Goal: Find specific page/section: Find specific page/section

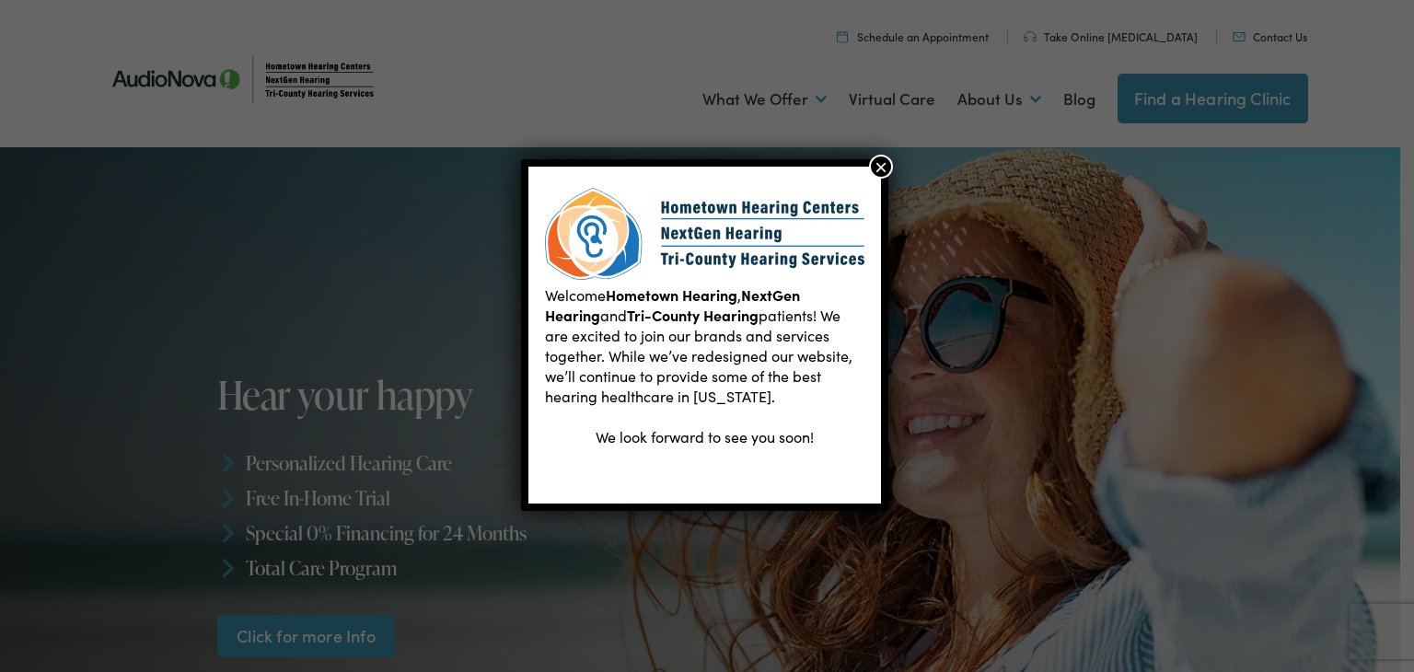
click at [879, 168] on button "×" at bounding box center [881, 167] width 24 height 24
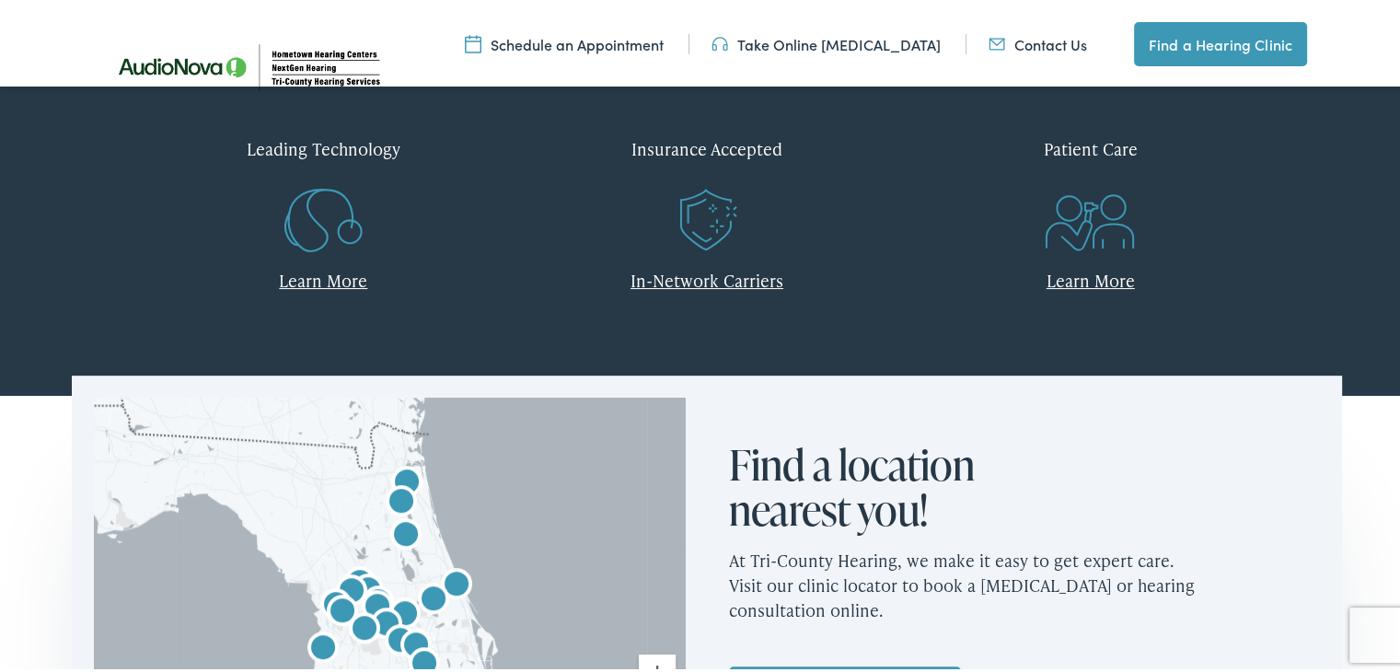
scroll to position [921, 0]
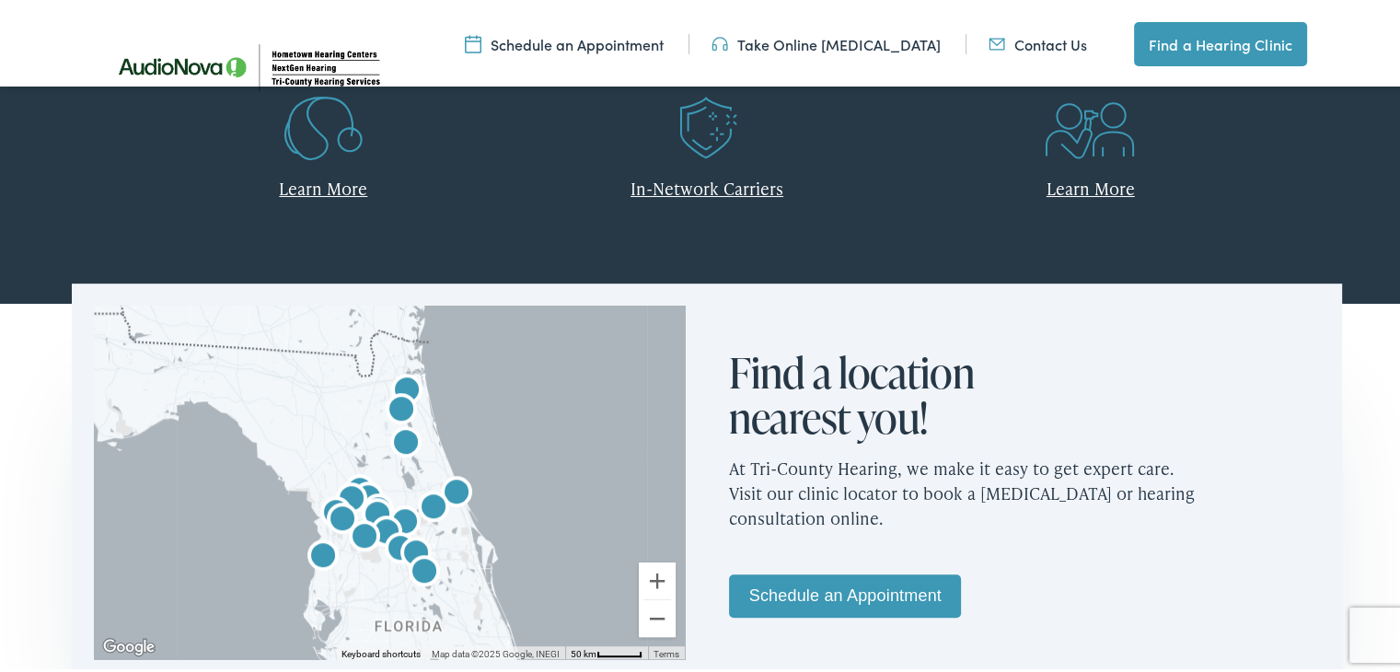
click at [701, 185] on link "In-Network Carriers" at bounding box center [707, 184] width 153 height 23
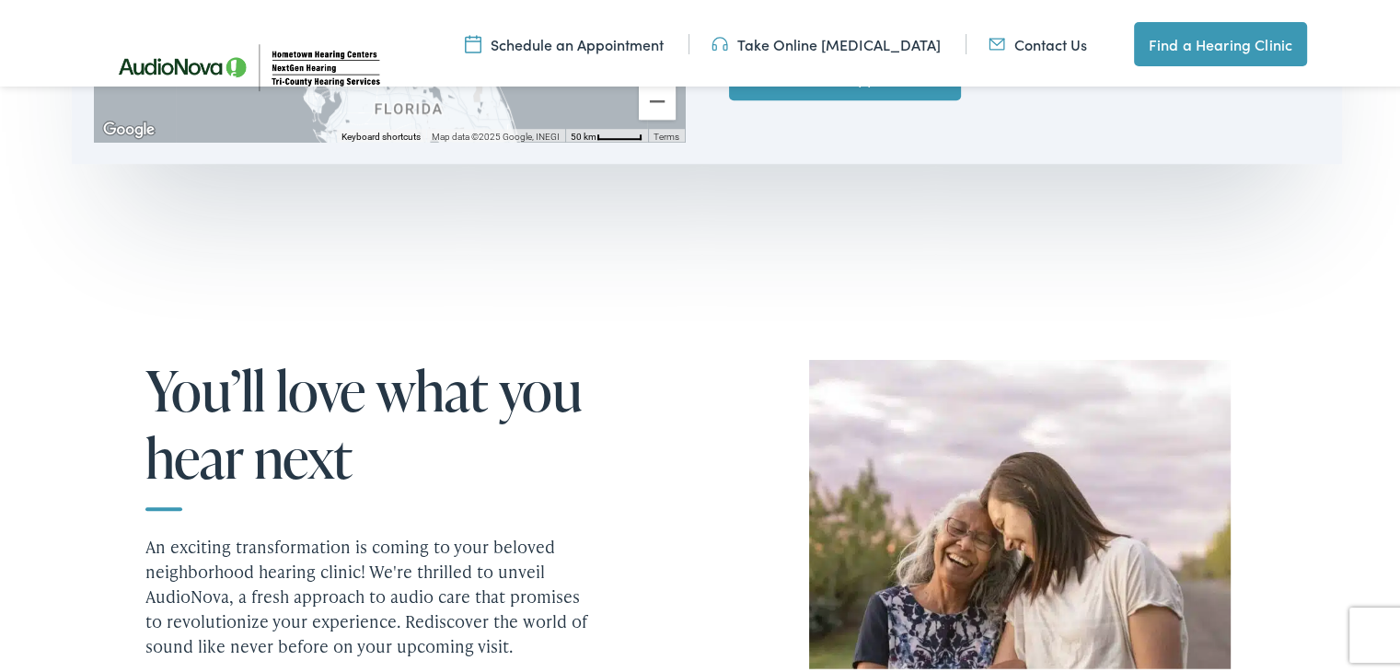
scroll to position [1473, 0]
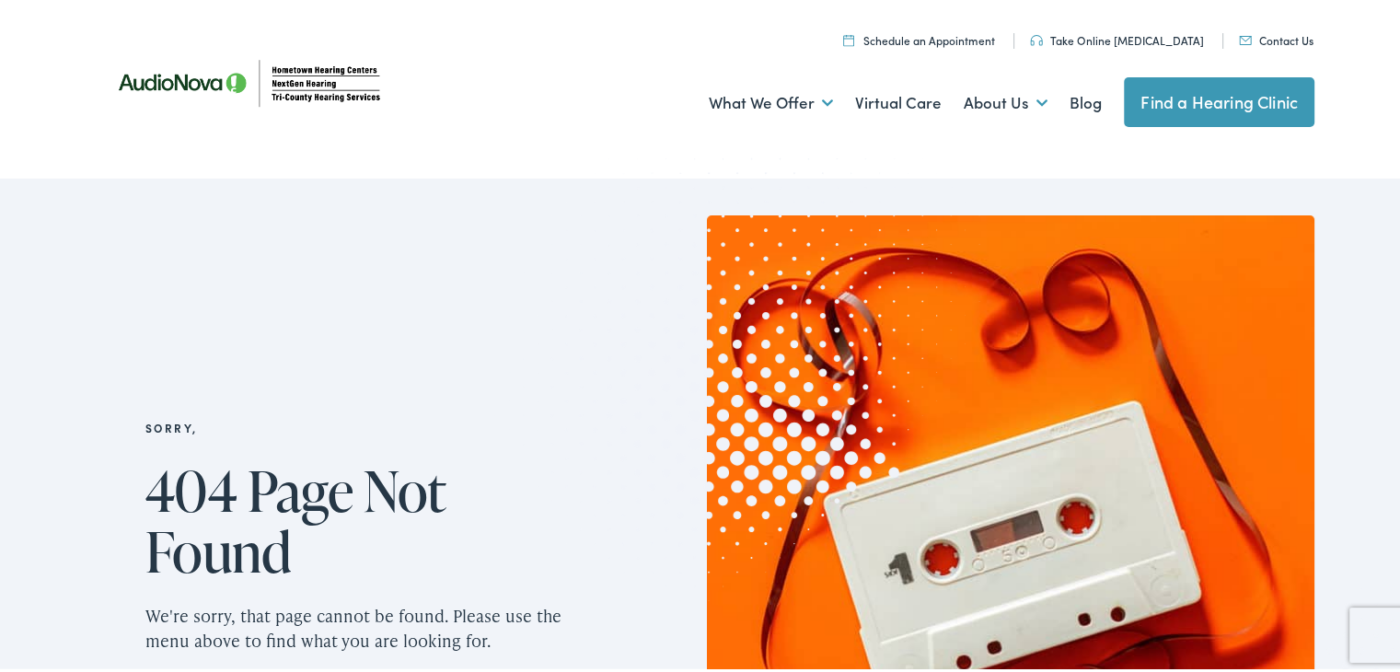
click at [1167, 91] on link "Find a Hearing Clinic" at bounding box center [1219, 99] width 191 height 50
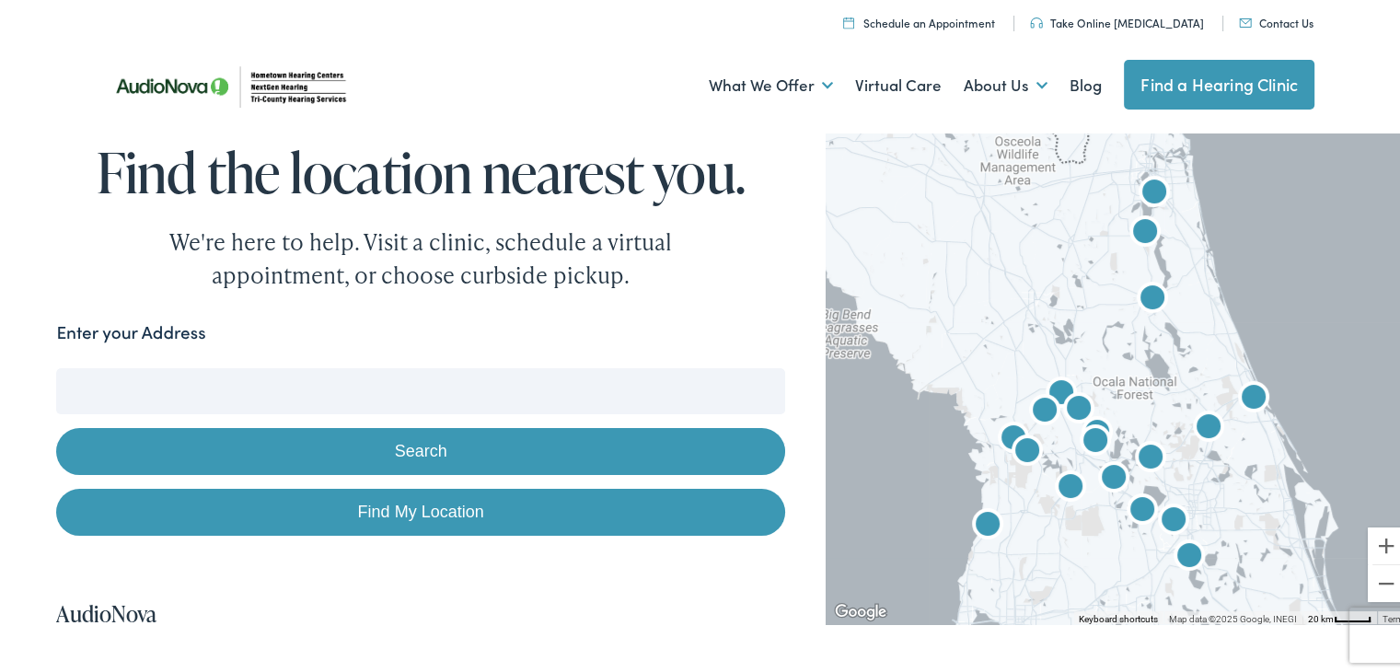
click at [197, 384] on input "Enter your Address" at bounding box center [420, 388] width 728 height 46
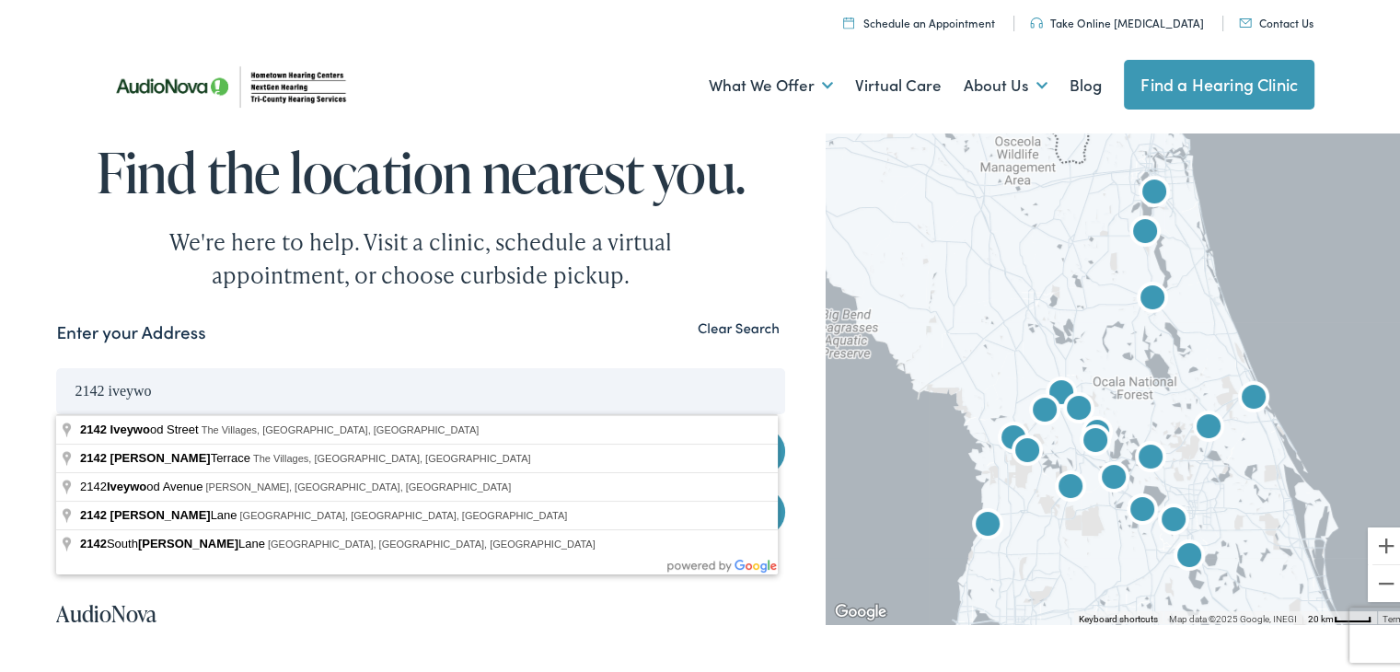
type input "[STREET_ADDRESS]"
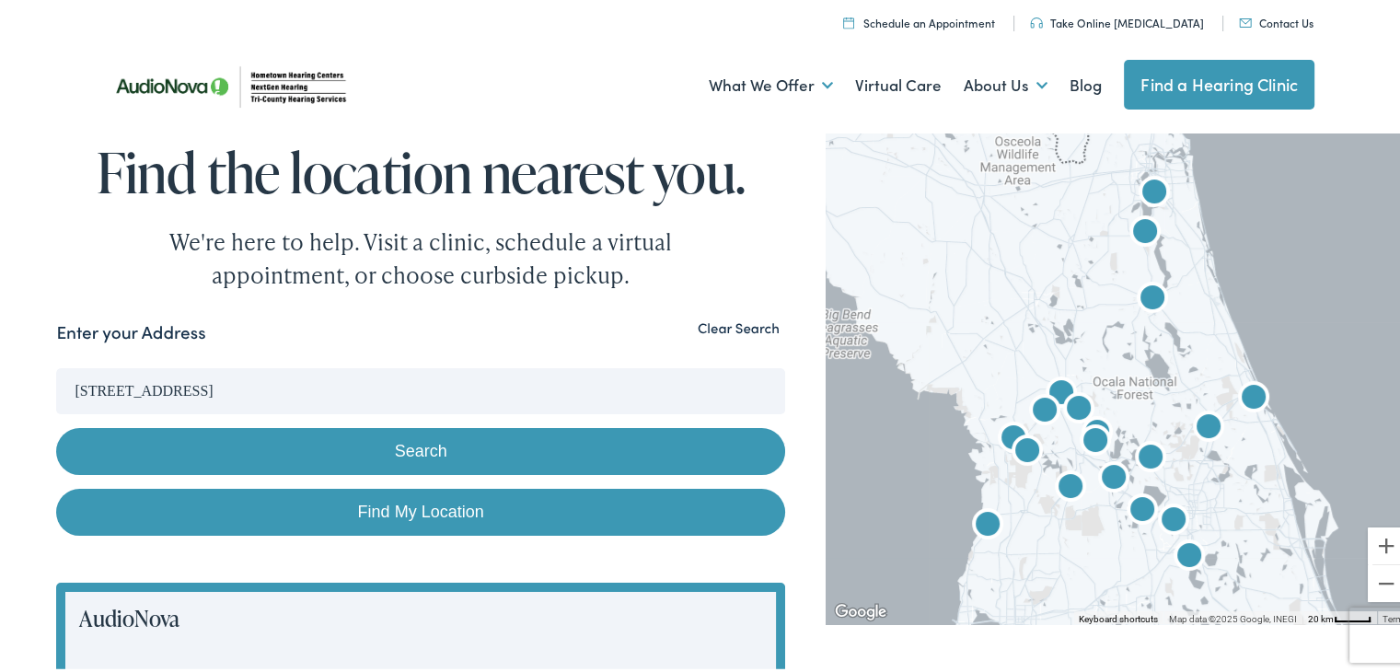
click at [418, 452] on button "Search" at bounding box center [420, 447] width 728 height 47
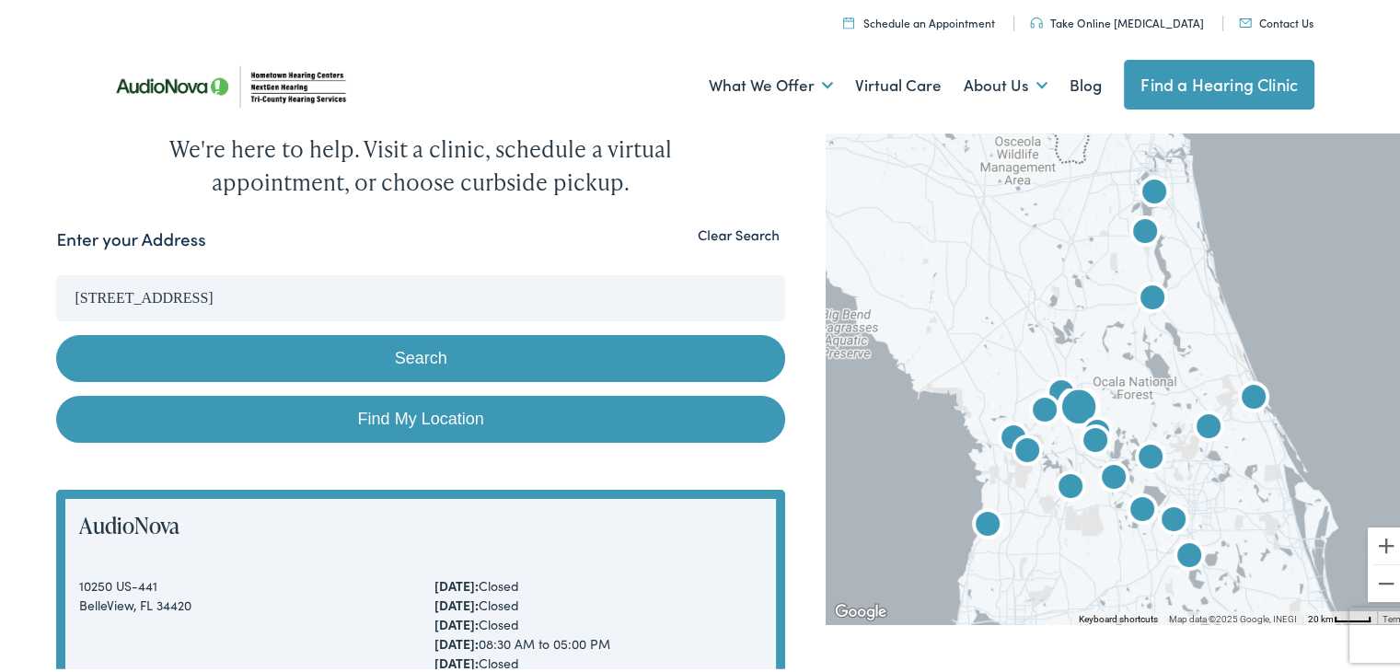
scroll to position [92, 0]
click at [403, 358] on button "Search" at bounding box center [420, 355] width 728 height 47
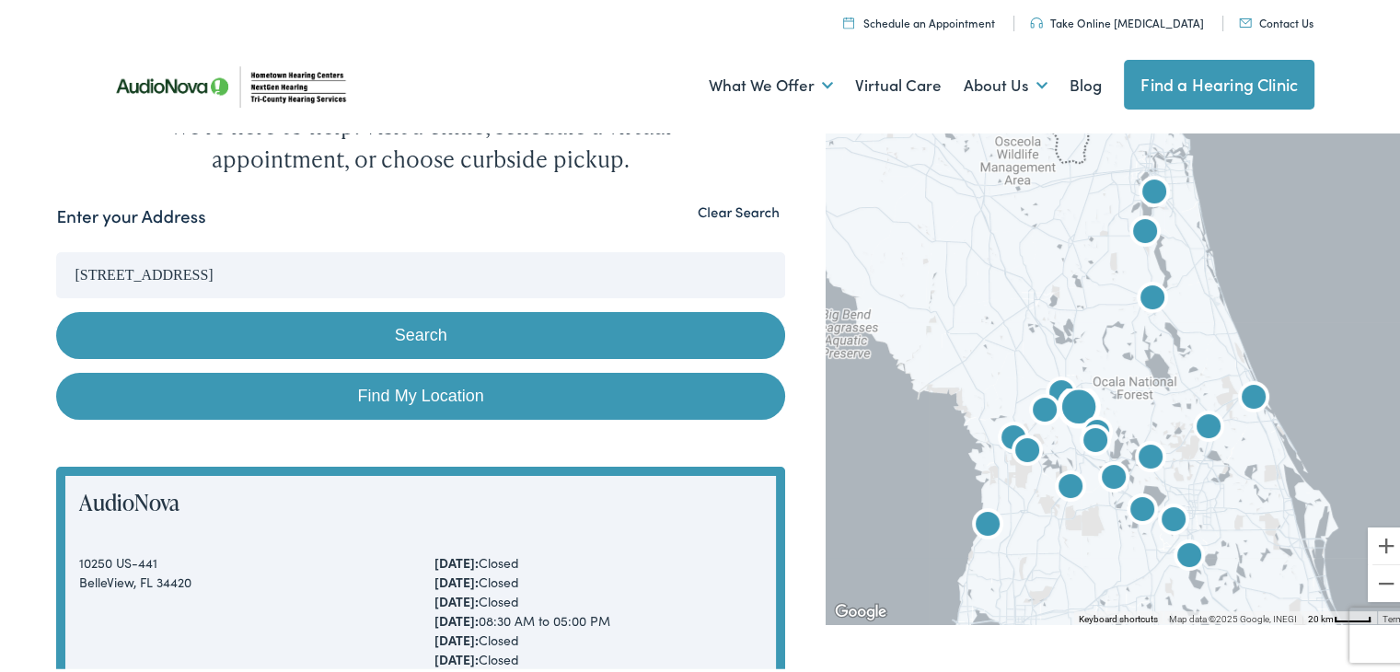
scroll to position [0, 0]
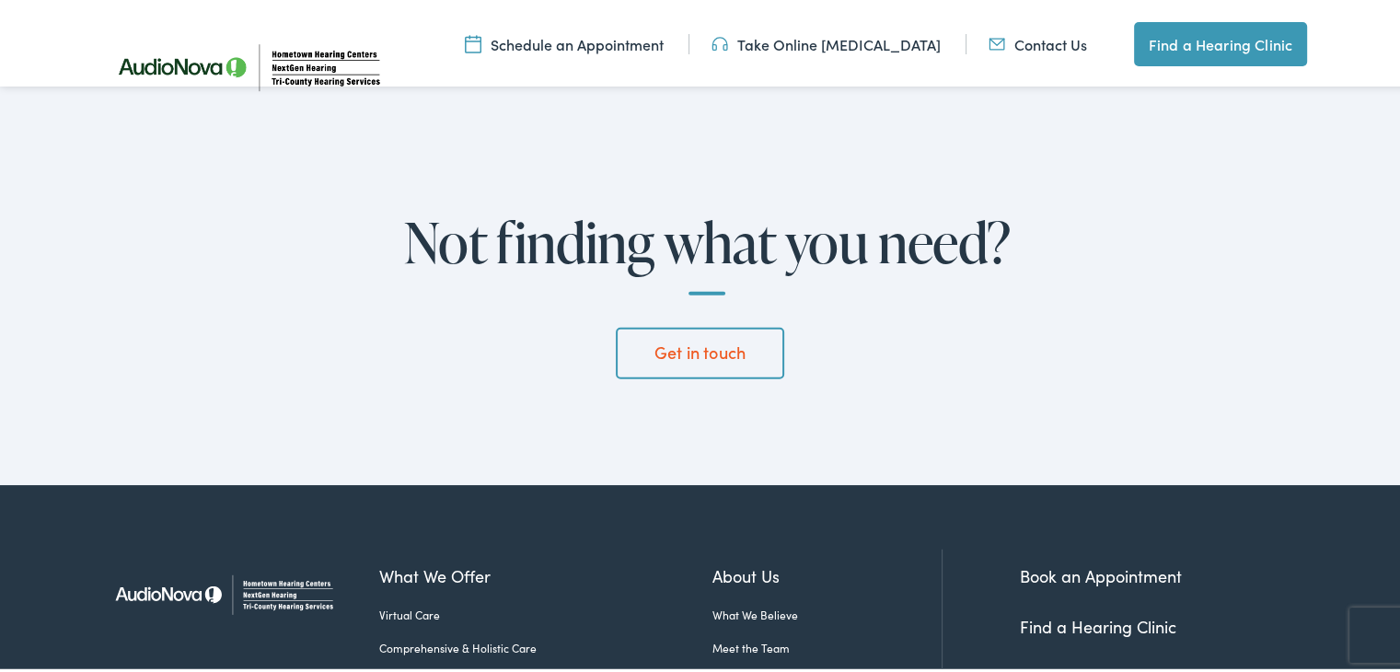
scroll to position [4695, 0]
